Goal: Task Accomplishment & Management: Use online tool/utility

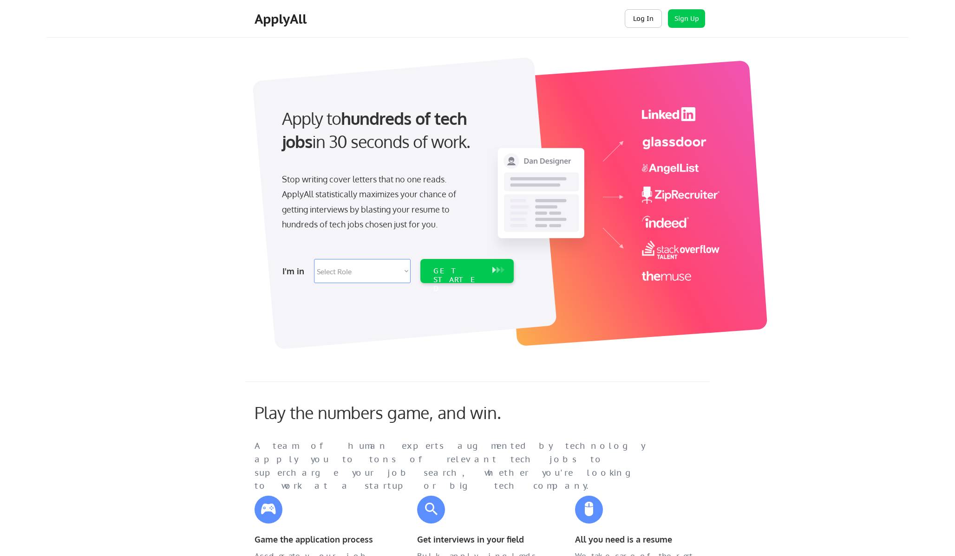
click at [641, 22] on button "Log In" at bounding box center [643, 18] width 37 height 19
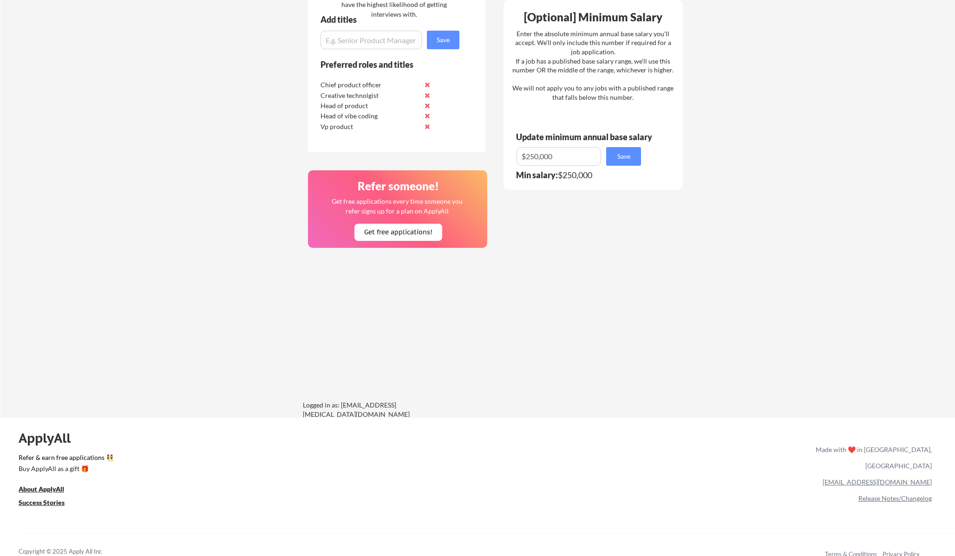
scroll to position [517, 0]
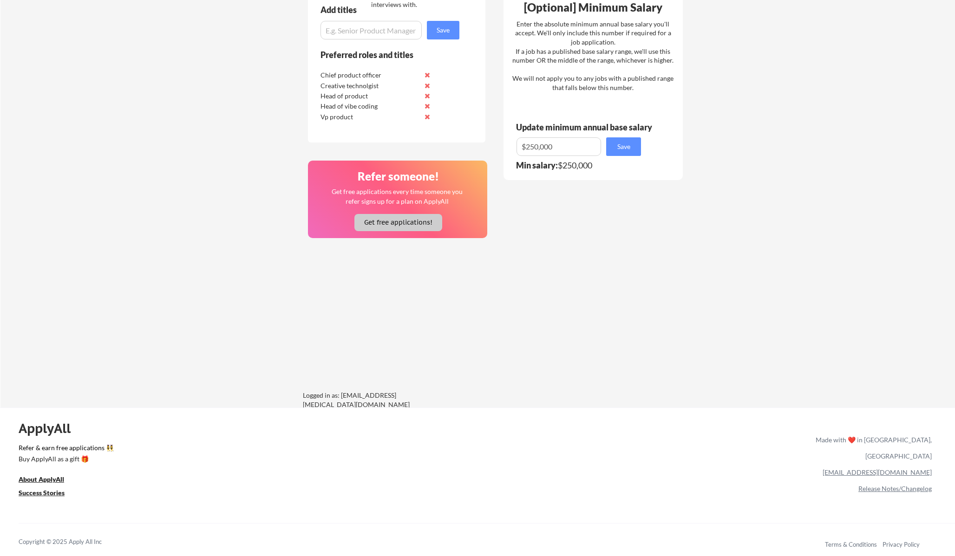
click at [404, 219] on button "Get free applications!" at bounding box center [398, 222] width 88 height 17
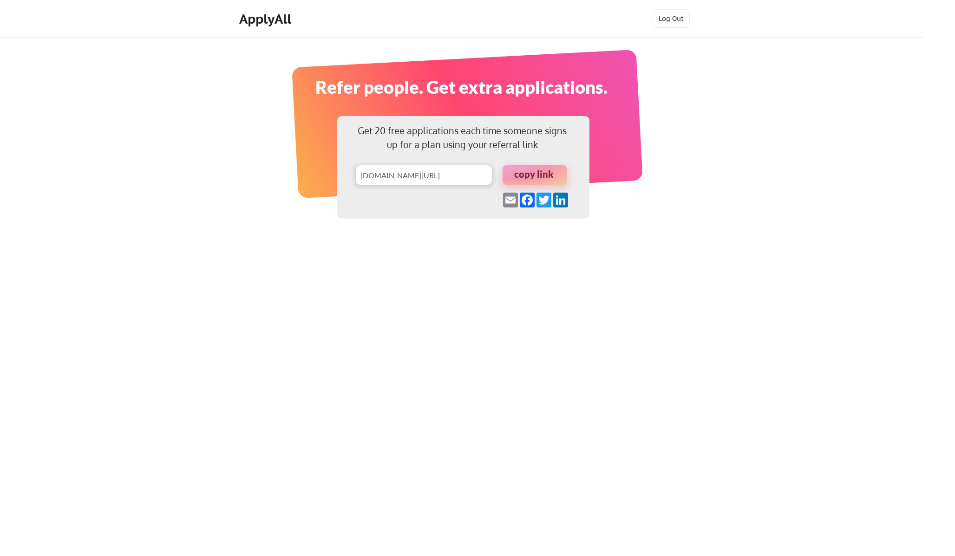
click at [528, 177] on div at bounding box center [534, 175] width 65 height 20
click at [254, 21] on div "ApplyAll" at bounding box center [266, 19] width 55 height 16
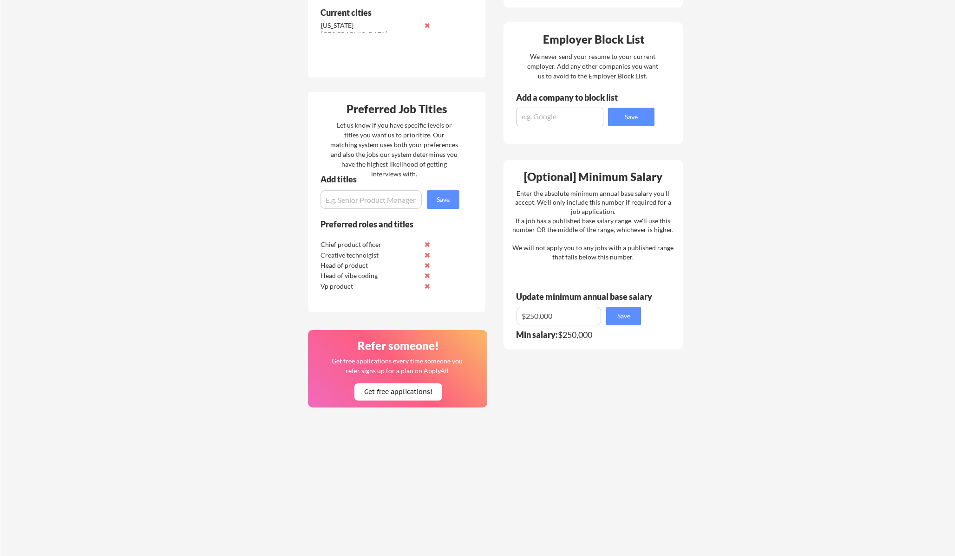
scroll to position [517, 0]
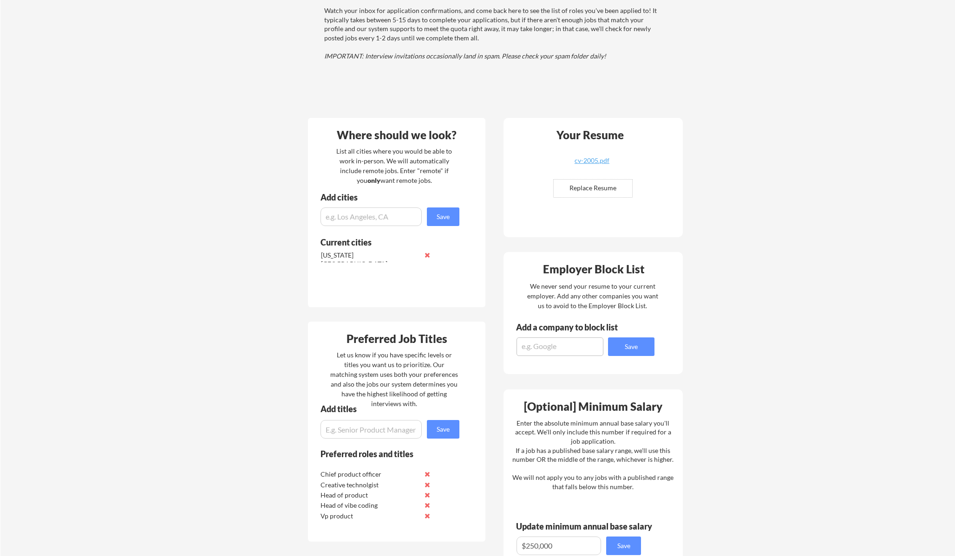
scroll to position [0, 0]
